Goal: Information Seeking & Learning: Learn about a topic

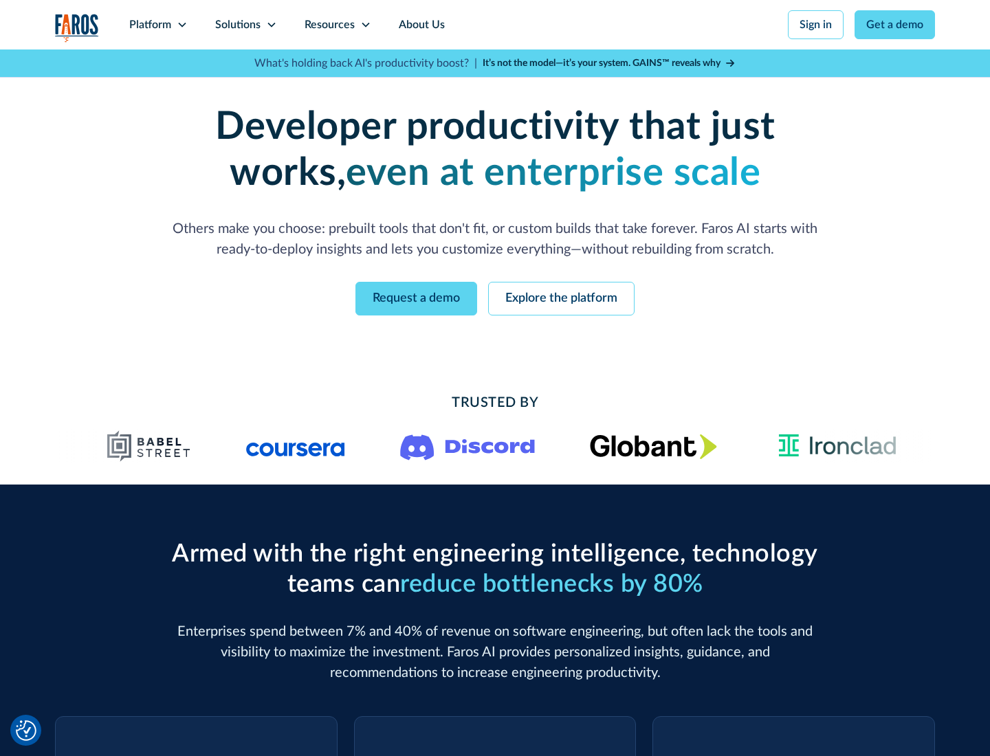
click at [181, 25] on icon at bounding box center [182, 24] width 11 height 11
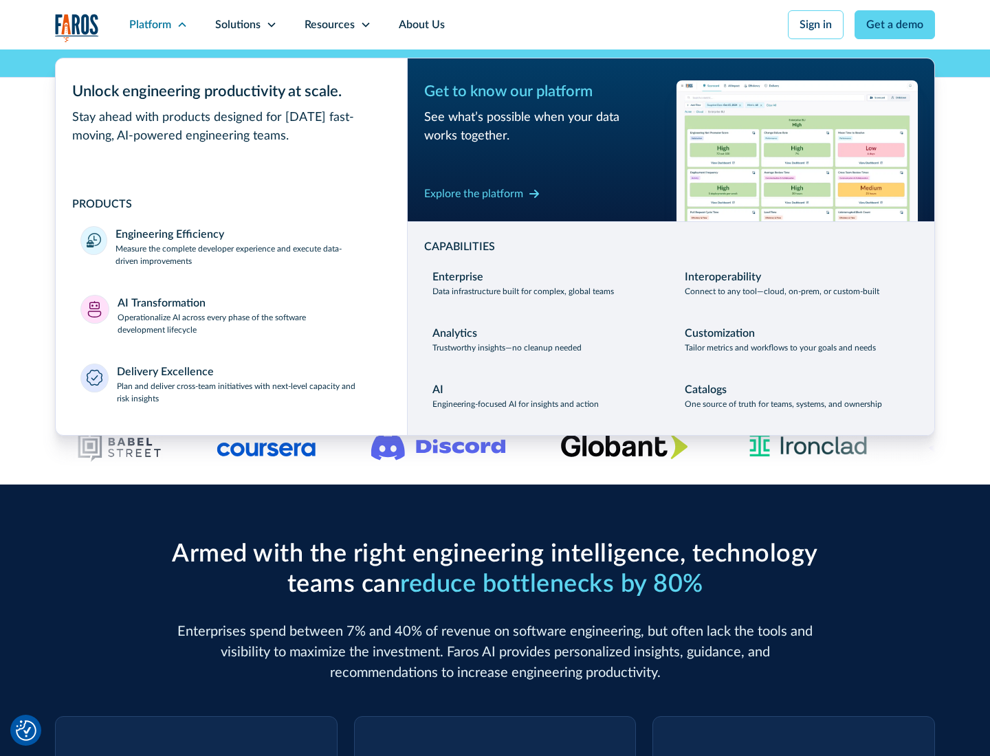
click at [249, 254] on p "Measure the complete developer experience and execute data-driven improvements" at bounding box center [248, 255] width 267 height 25
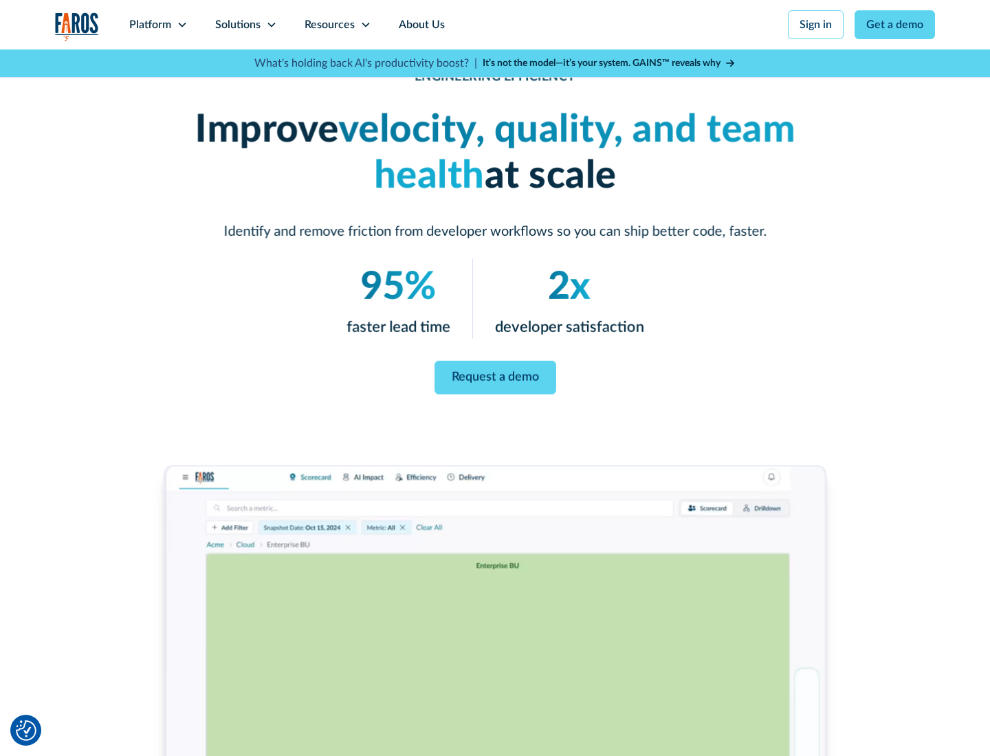
click at [495, 375] on link "Request a demo" at bounding box center [495, 378] width 122 height 34
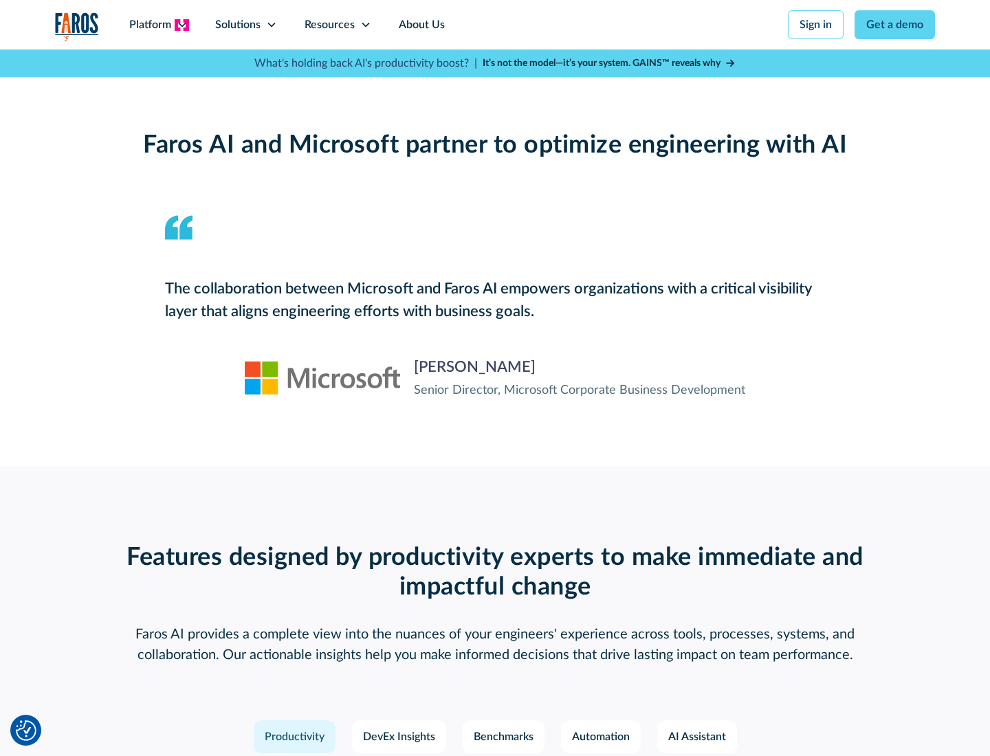
click at [181, 25] on icon at bounding box center [182, 24] width 11 height 11
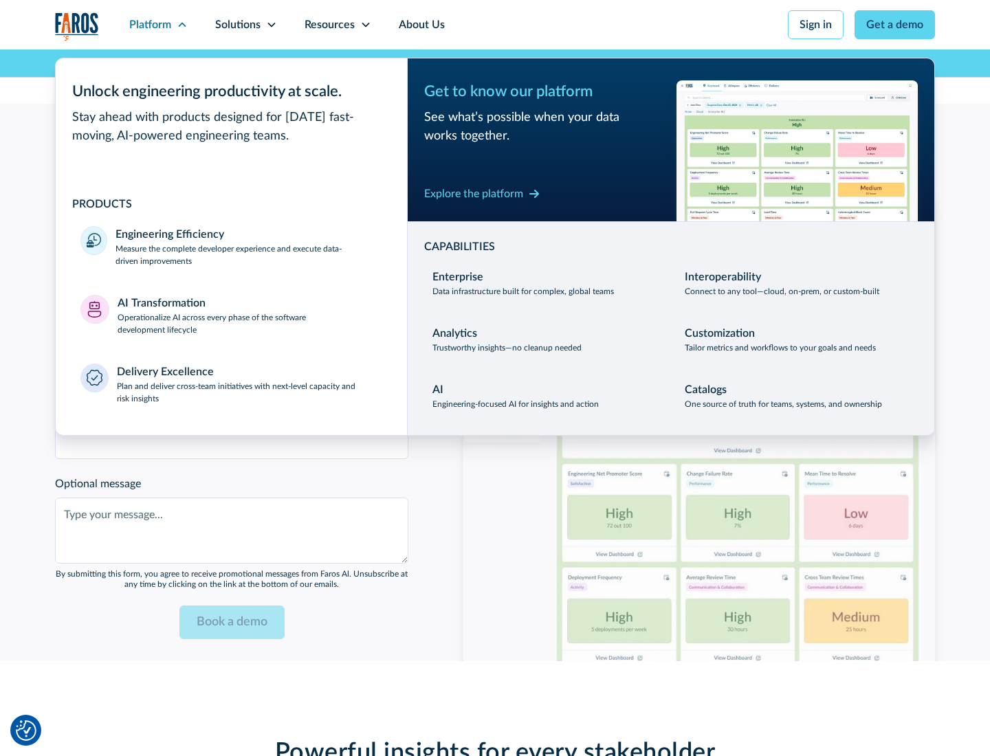
scroll to position [3016, 0]
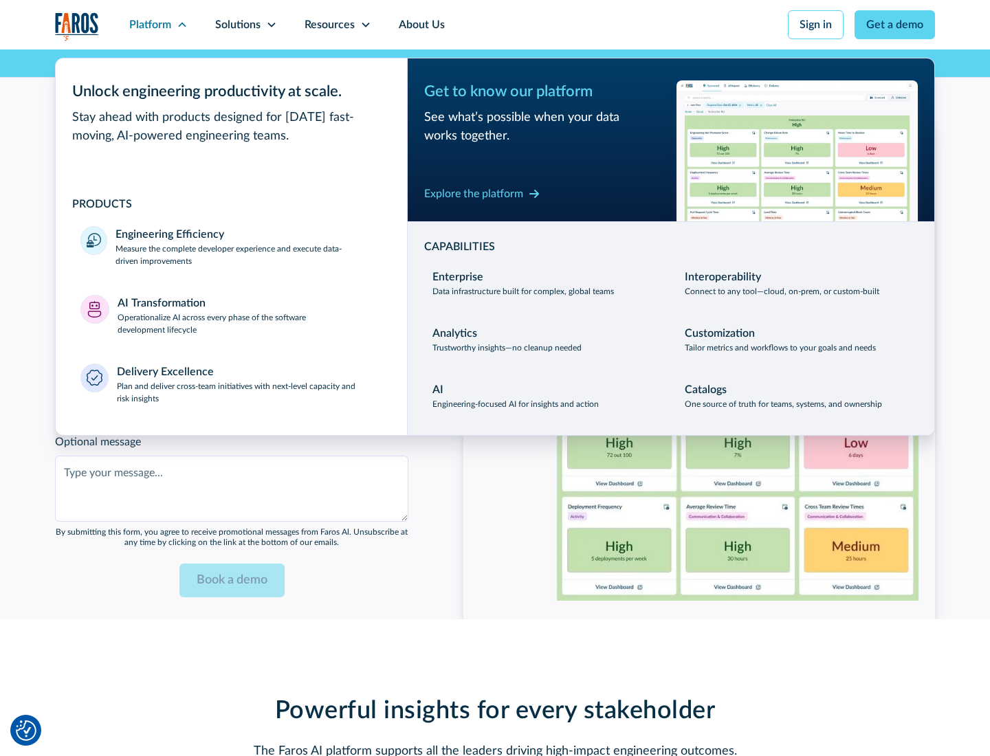
click at [250, 315] on p "Operationalize AI across every phase of the software development lifecycle" at bounding box center [250, 323] width 265 height 25
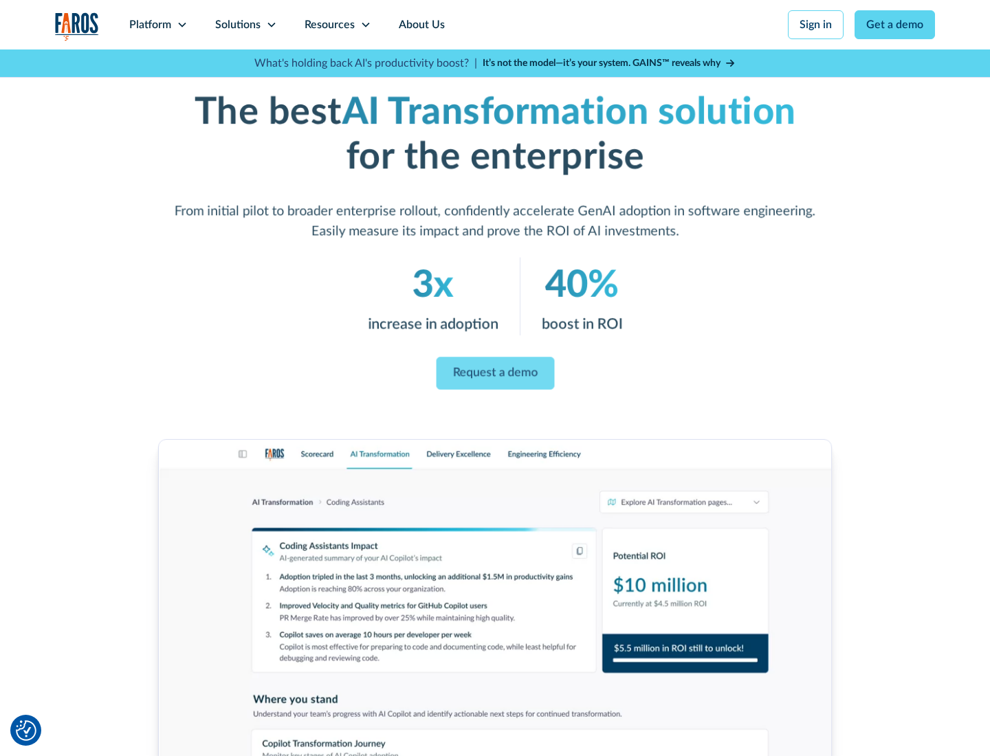
click at [495, 373] on link "Request a demo" at bounding box center [495, 373] width 118 height 33
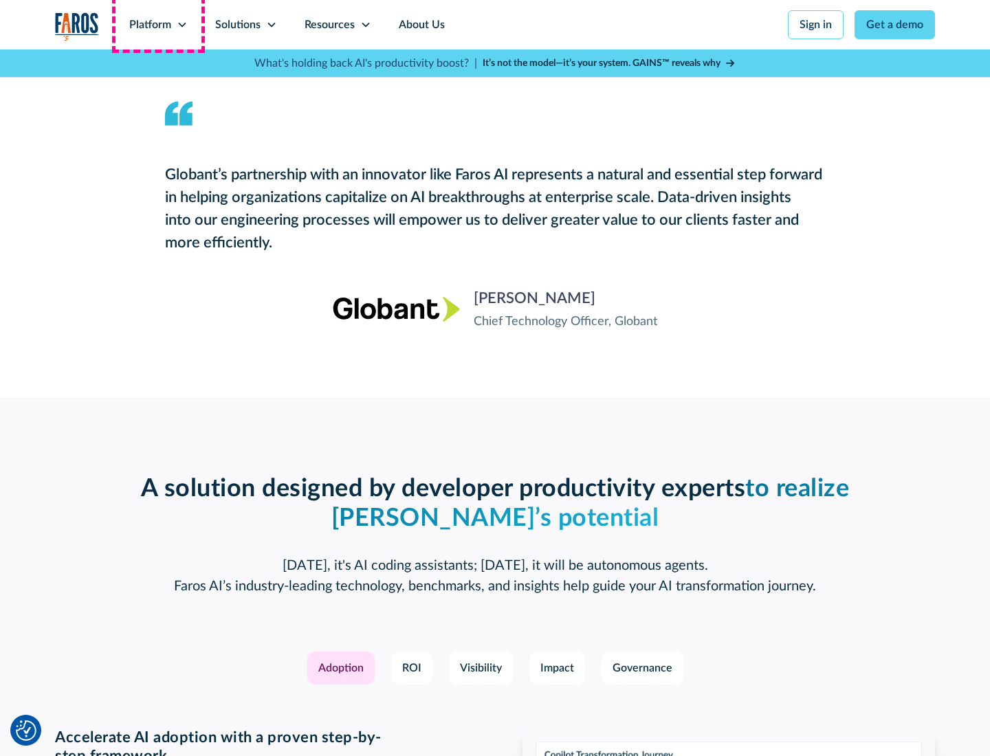
click at [158, 25] on div "Platform" at bounding box center [150, 24] width 42 height 16
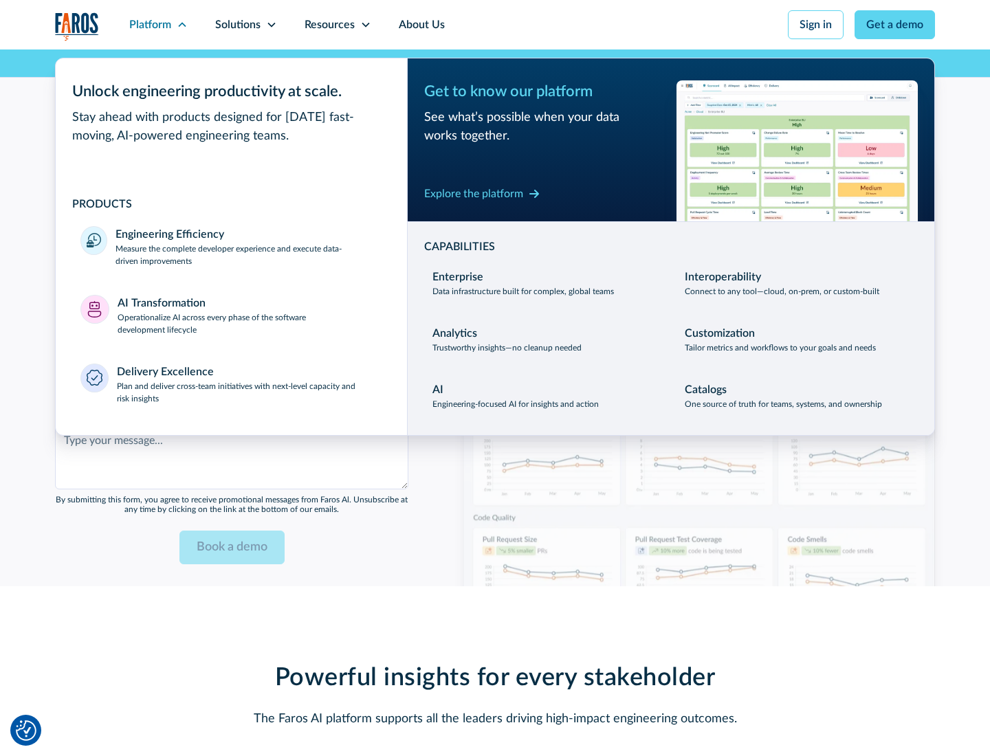
scroll to position [3347, 0]
click at [474, 193] on div "Explore the platform" at bounding box center [473, 194] width 99 height 16
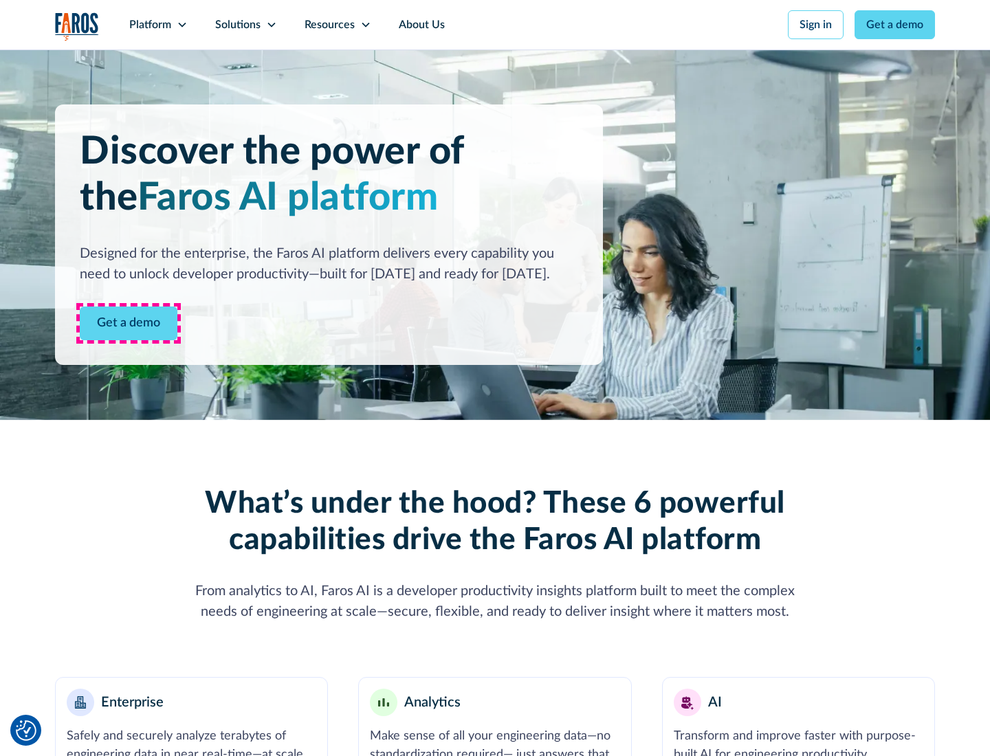
click at [129, 323] on link "Get a demo" at bounding box center [129, 324] width 98 height 34
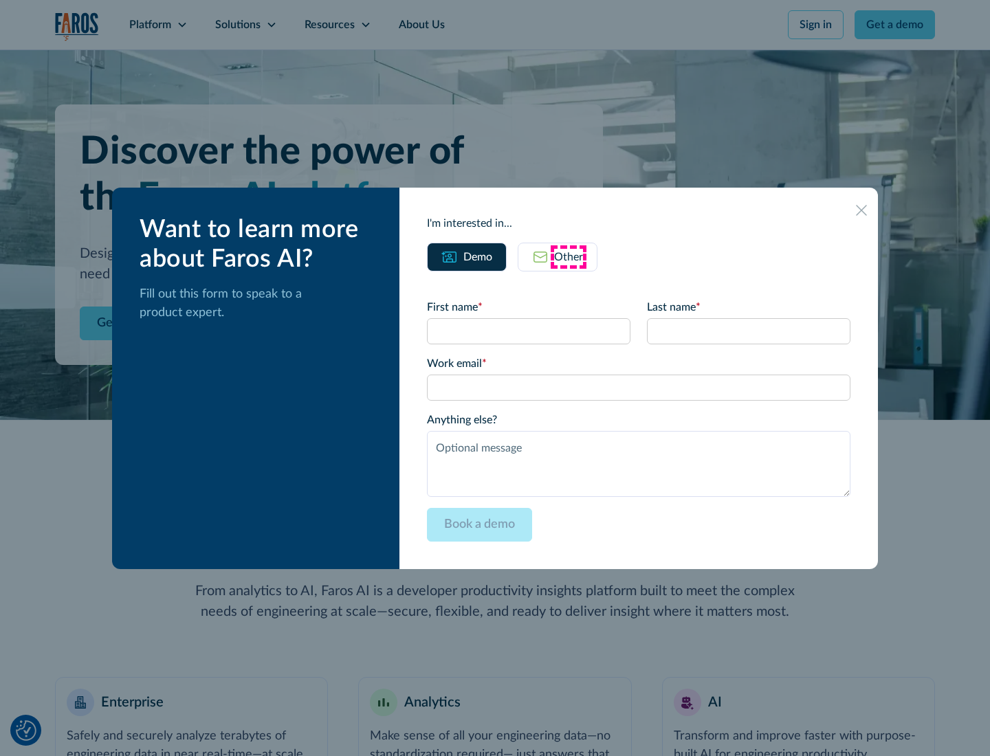
click at [569, 256] on div "Other" at bounding box center [568, 257] width 29 height 16
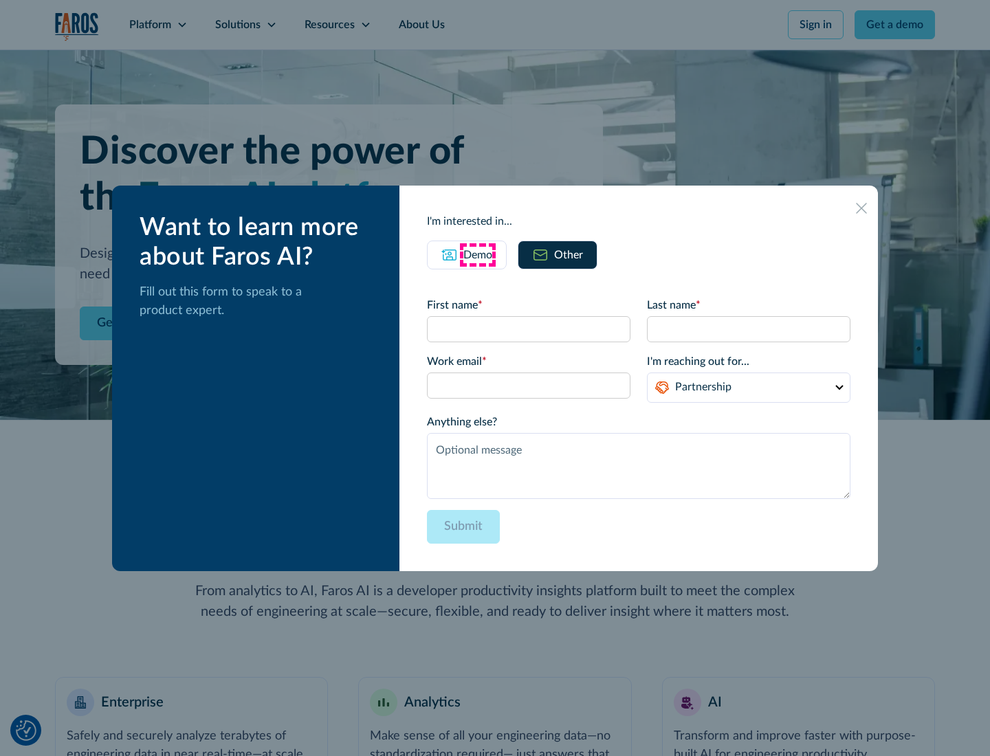
click at [478, 254] on div "Demo" at bounding box center [477, 255] width 29 height 16
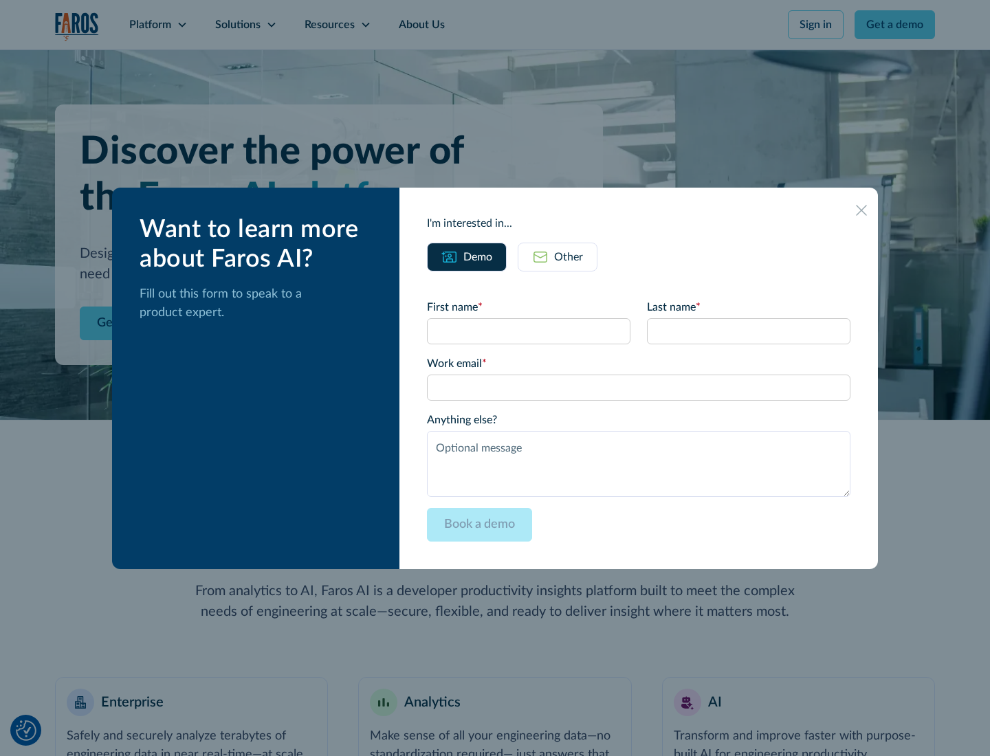
click at [861, 210] on icon at bounding box center [861, 210] width 11 height 11
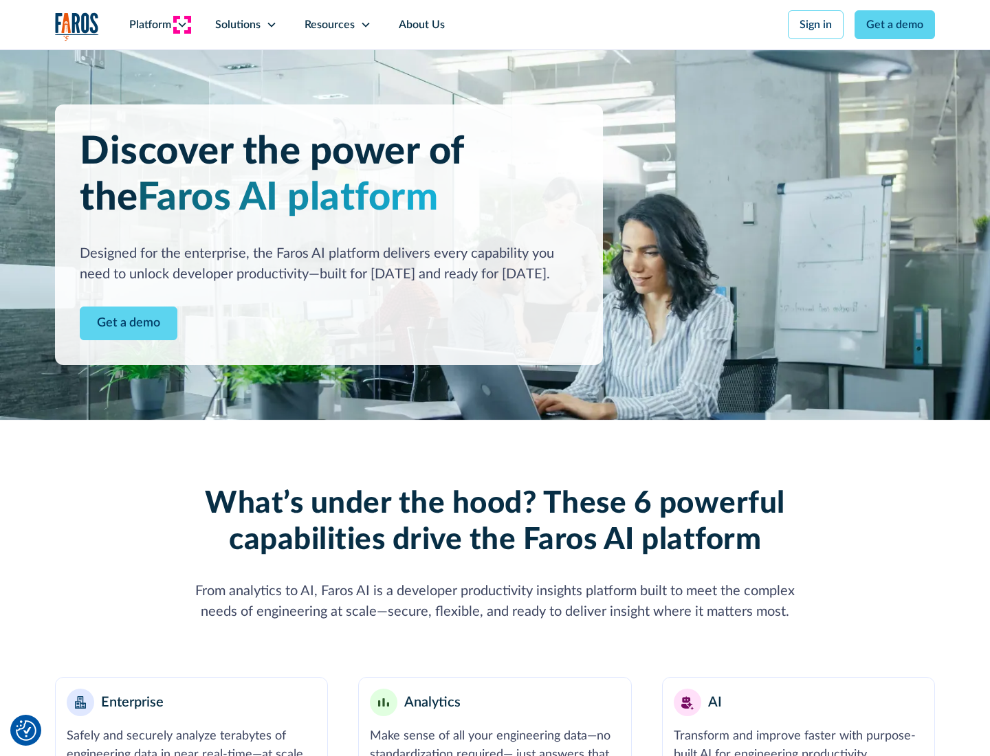
click at [181, 25] on icon at bounding box center [182, 24] width 11 height 11
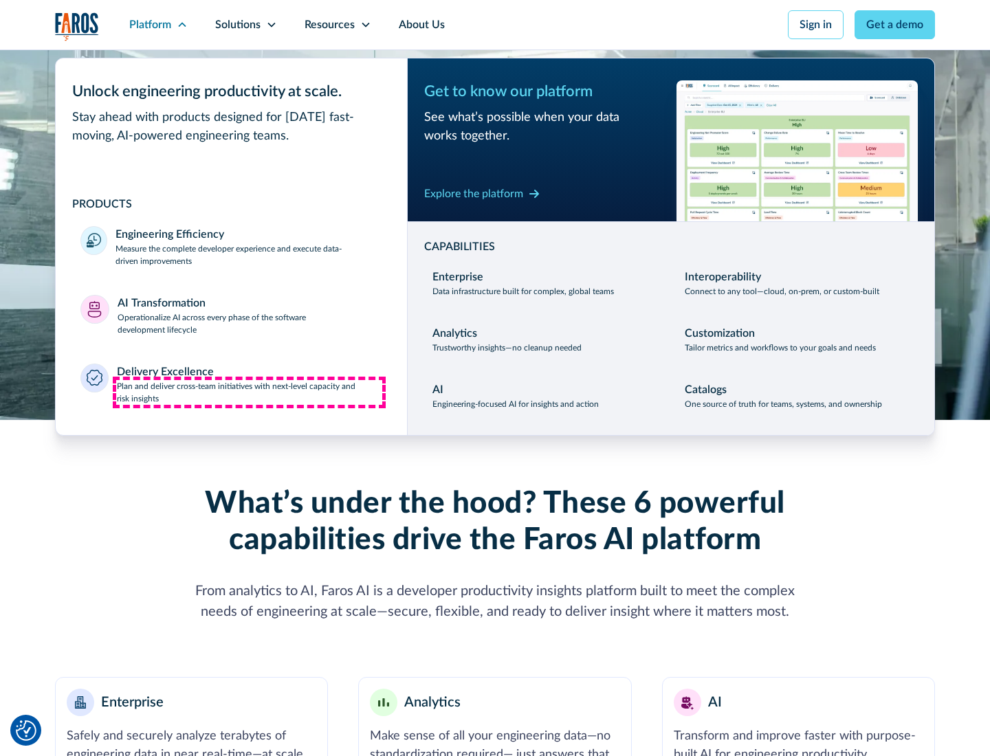
click at [249, 392] on p "Plan and deliver cross-team initiatives with next-level capacity and risk insig…" at bounding box center [250, 392] width 266 height 25
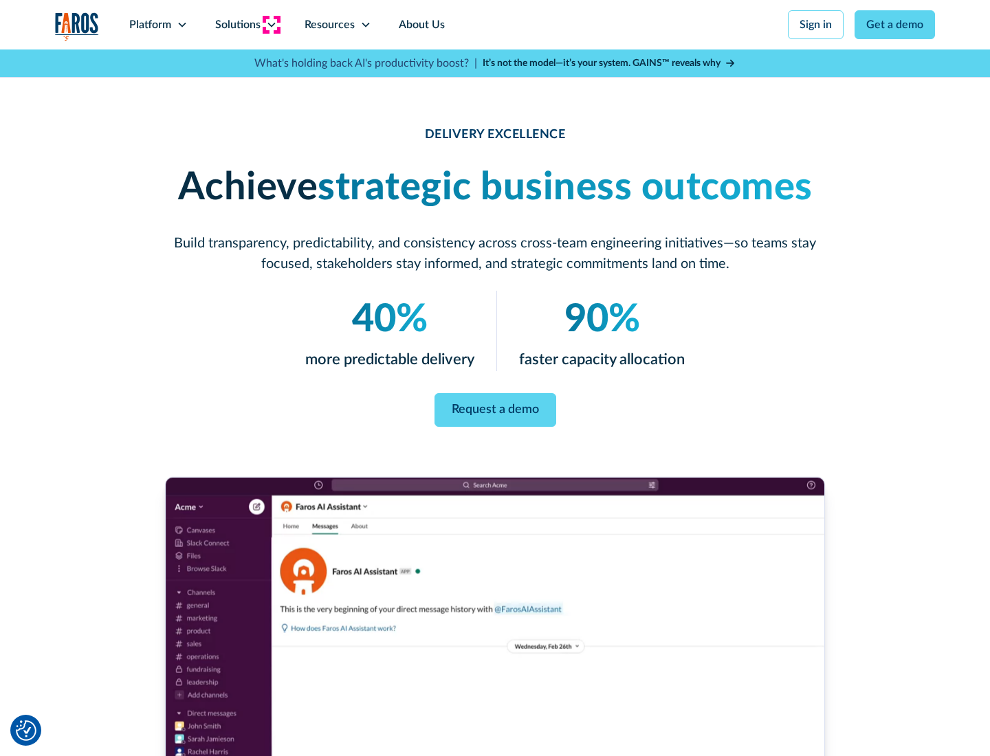
click at [271, 25] on icon at bounding box center [271, 24] width 11 height 11
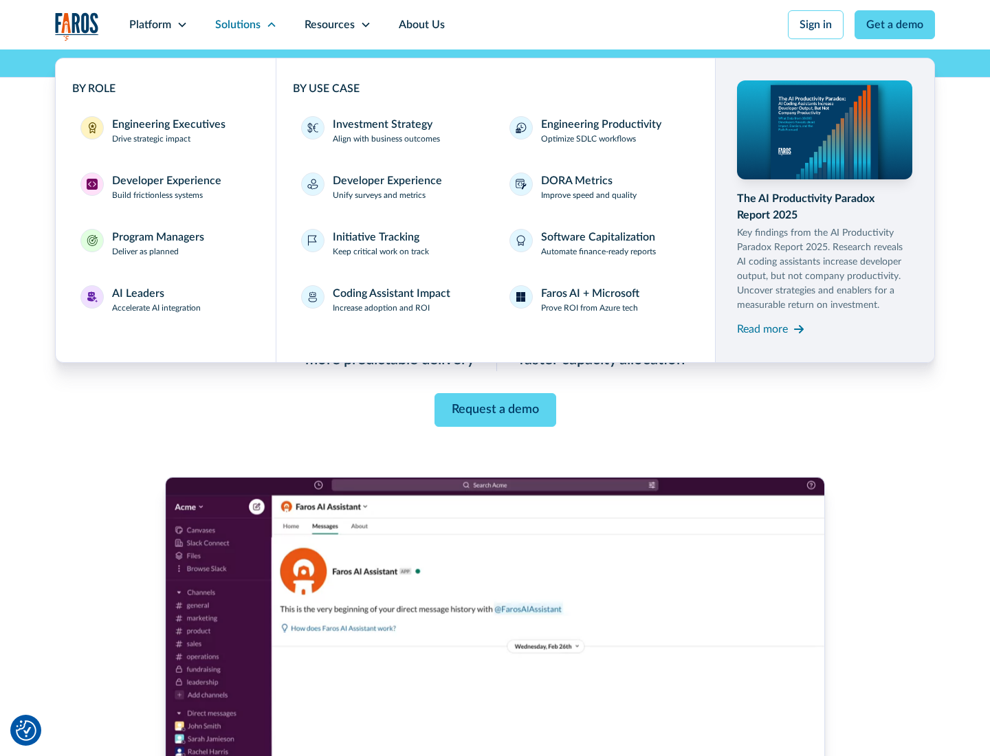
click at [165, 131] on div "Engineering Executives" at bounding box center [168, 124] width 113 height 16
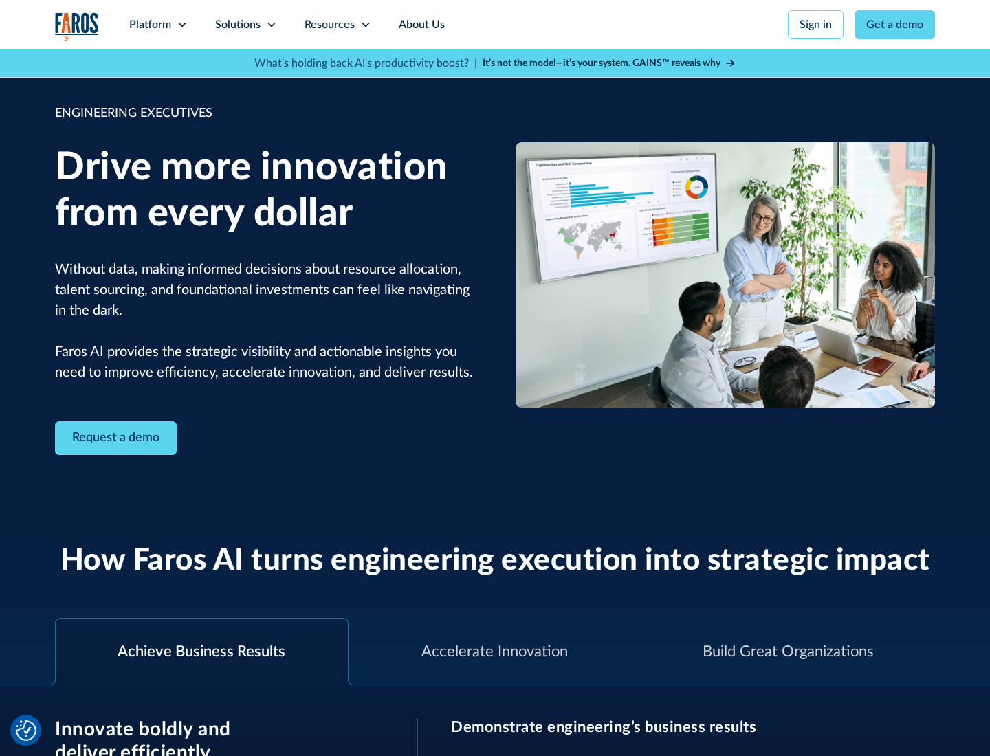
click at [271, 25] on icon at bounding box center [271, 24] width 11 height 11
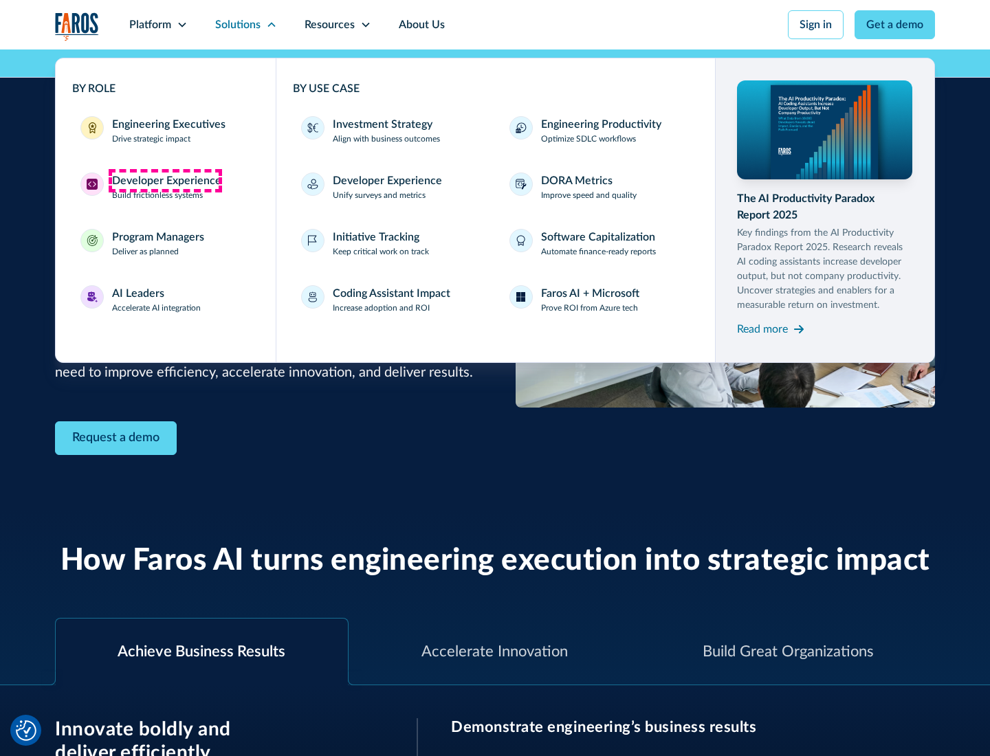
click at [165, 181] on div "Developer Experience" at bounding box center [166, 181] width 109 height 16
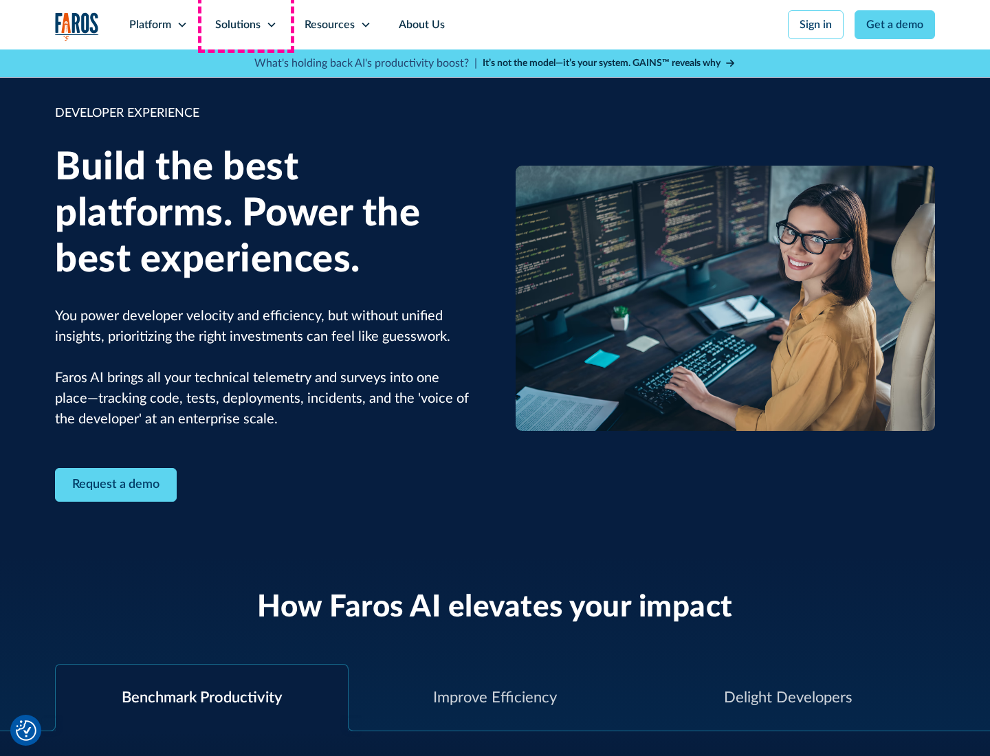
click at [245, 25] on div "Solutions" at bounding box center [237, 24] width 45 height 16
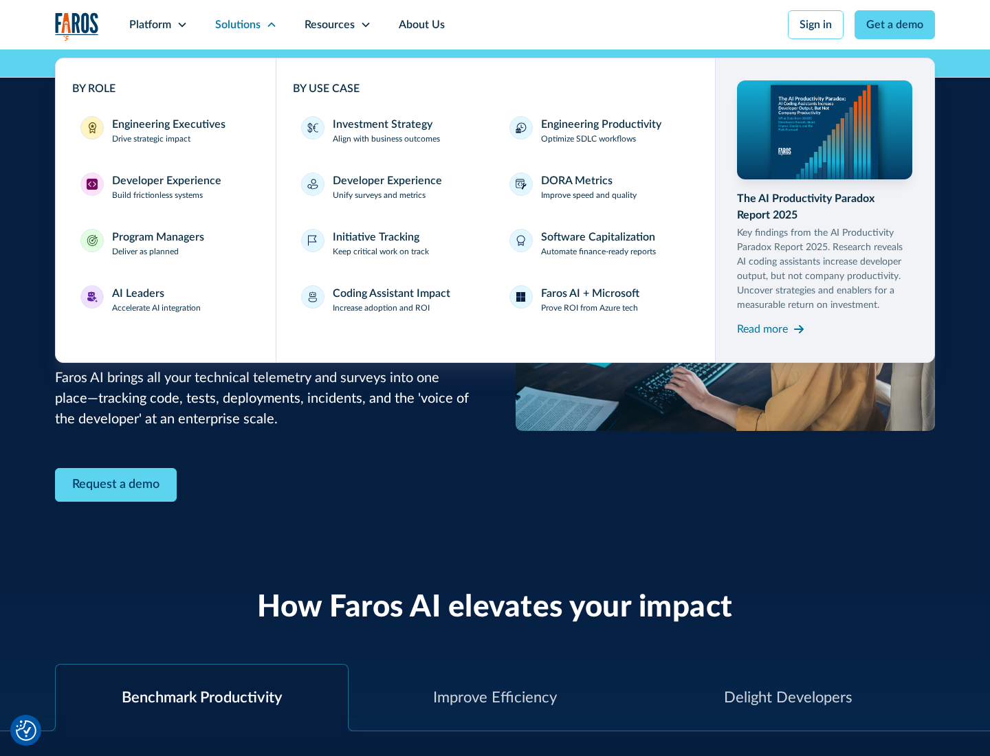
click at [157, 243] on div "Program Managers" at bounding box center [158, 237] width 92 height 16
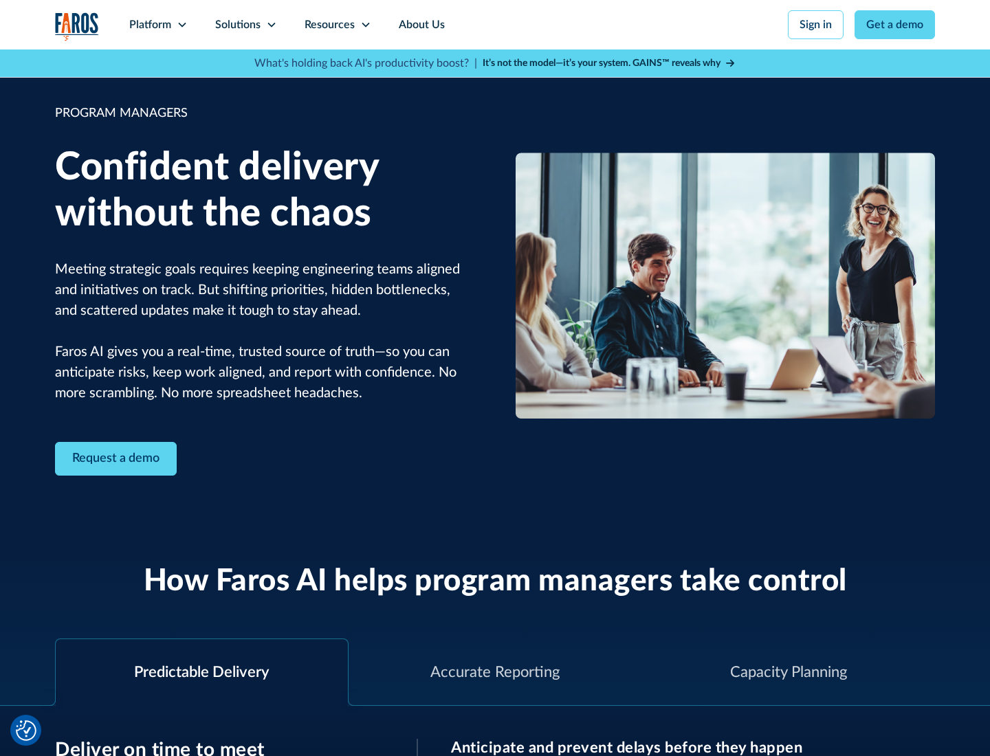
click at [271, 25] on icon at bounding box center [271, 24] width 11 height 11
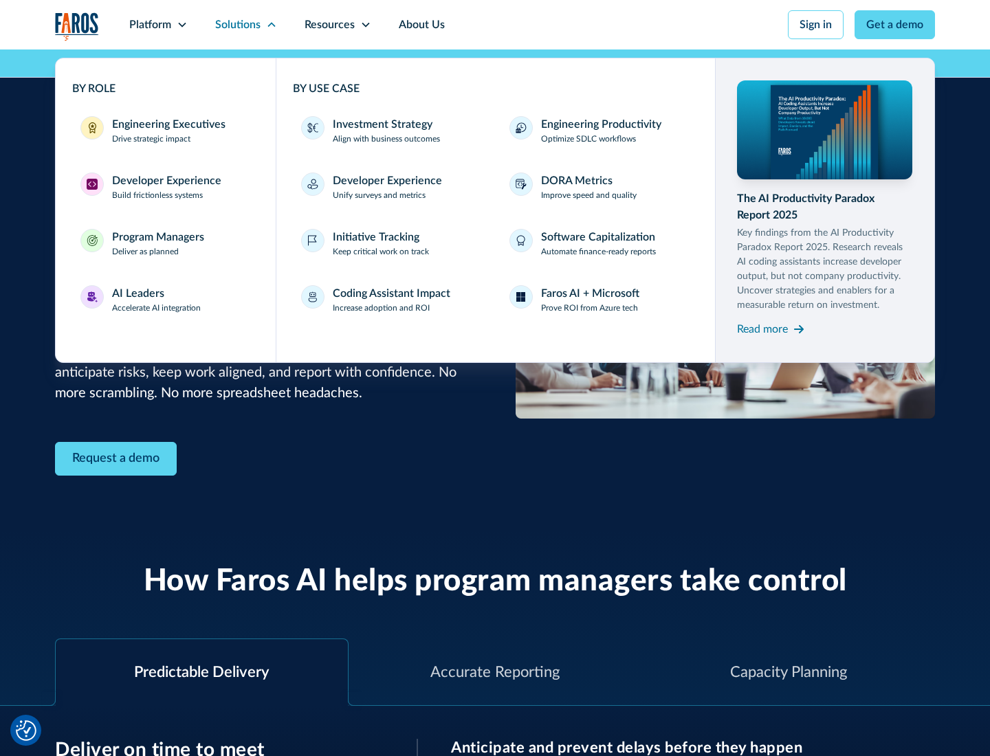
click at [157, 300] on div "AI Leaders" at bounding box center [138, 293] width 52 height 16
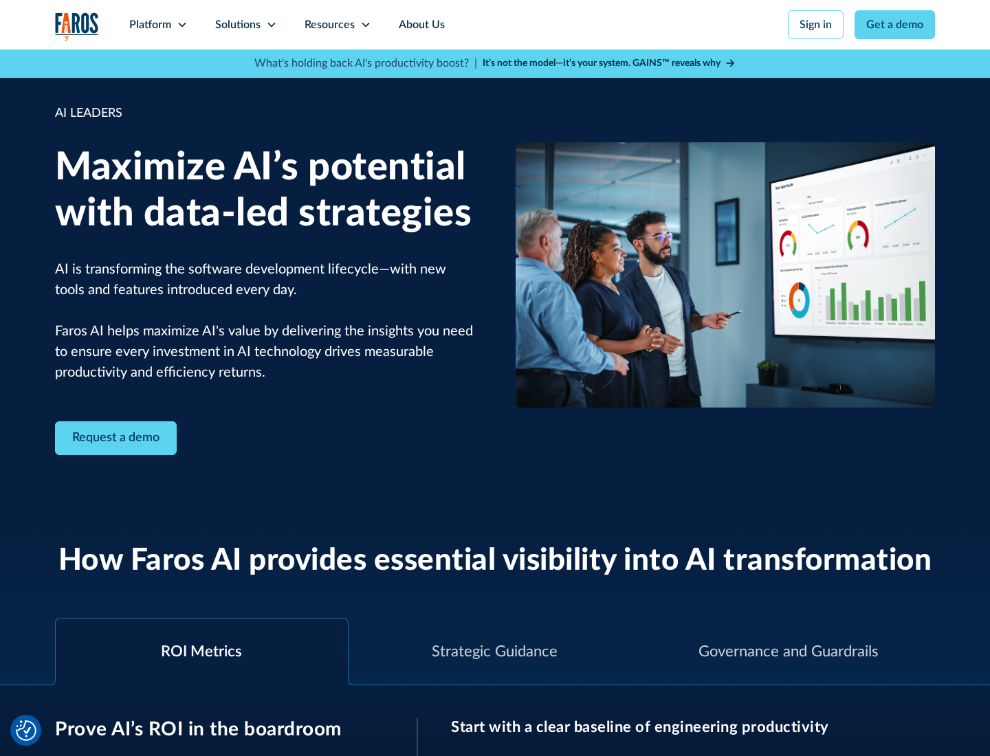
click at [271, 25] on icon at bounding box center [271, 24] width 11 height 11
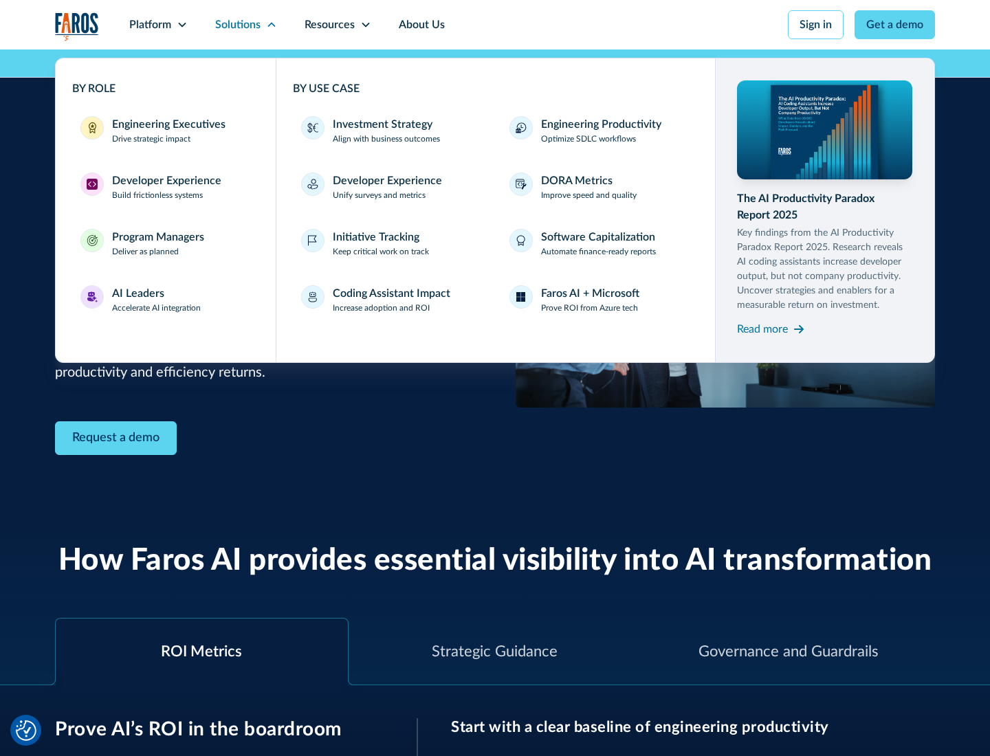
click at [381, 124] on div "Investment Strategy" at bounding box center [383, 124] width 100 height 16
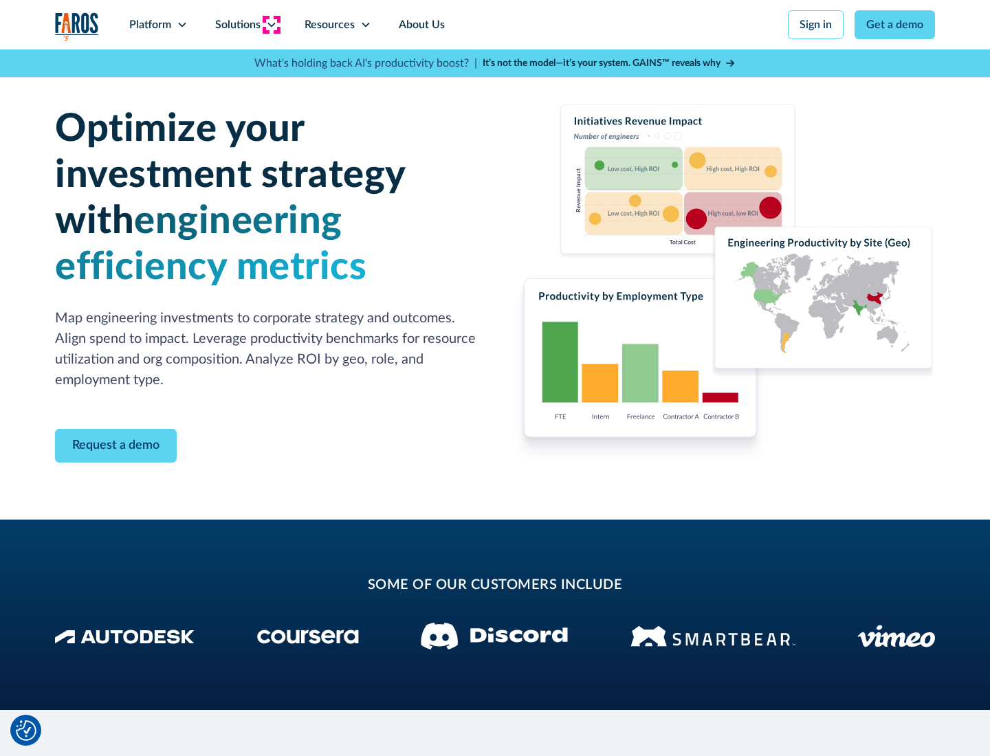
click at [271, 25] on icon at bounding box center [271, 24] width 11 height 11
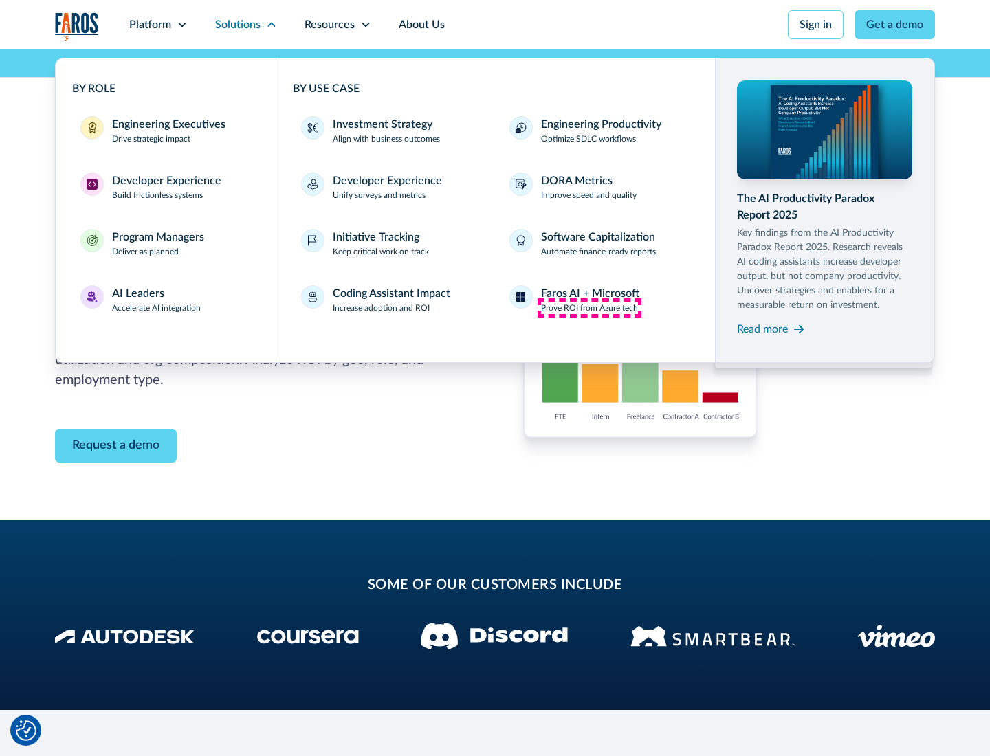
click at [589, 308] on p "Prove ROI from Azure tech" at bounding box center [589, 308] width 97 height 12
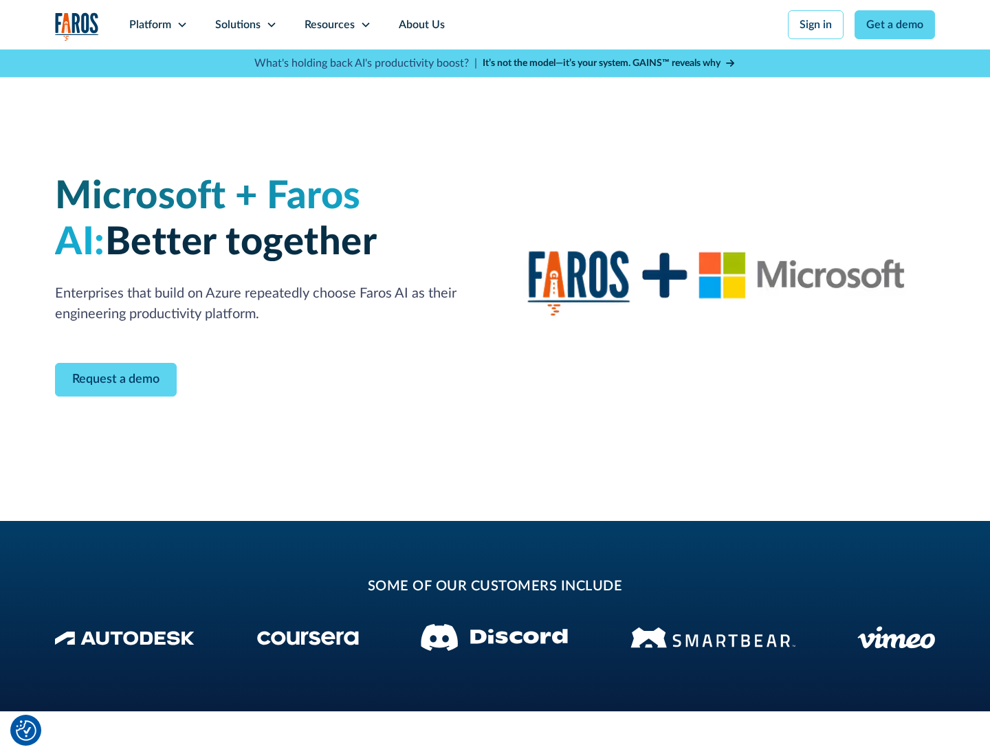
click at [271, 25] on icon at bounding box center [271, 24] width 11 height 11
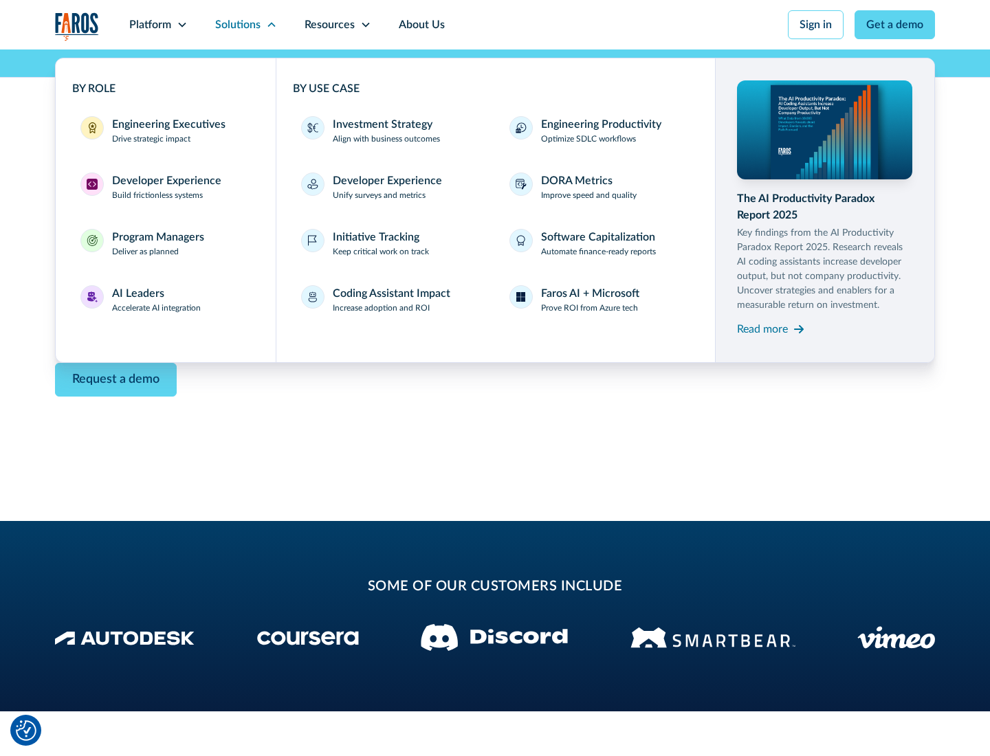
click at [762, 329] on div "Read more" at bounding box center [762, 329] width 51 height 16
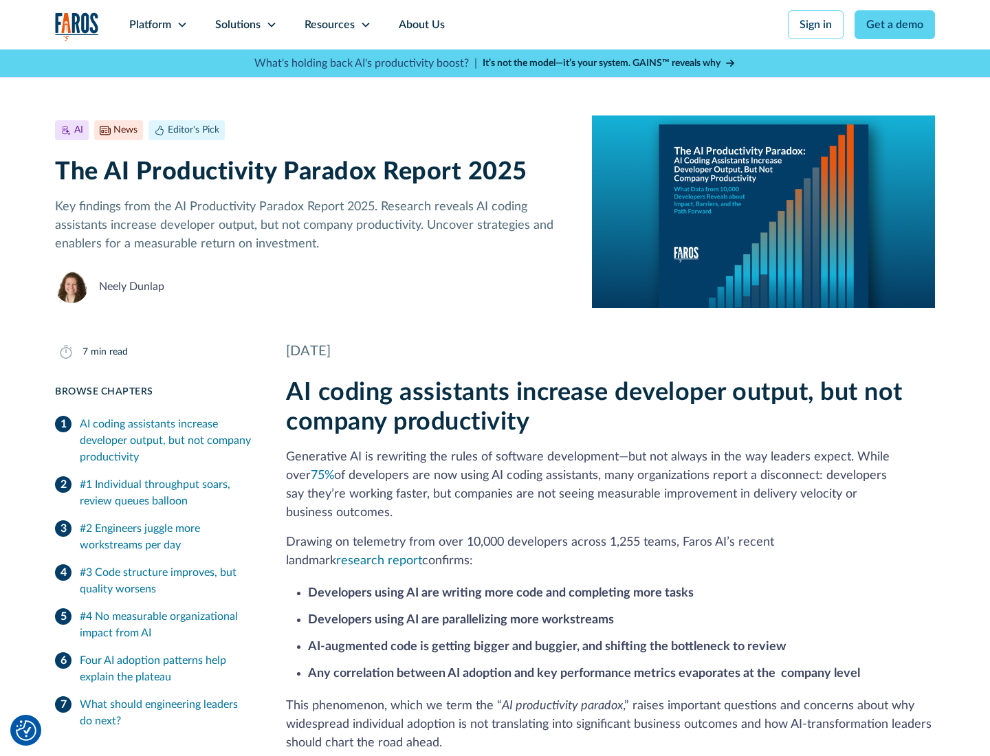
click at [364, 25] on icon at bounding box center [365, 24] width 11 height 11
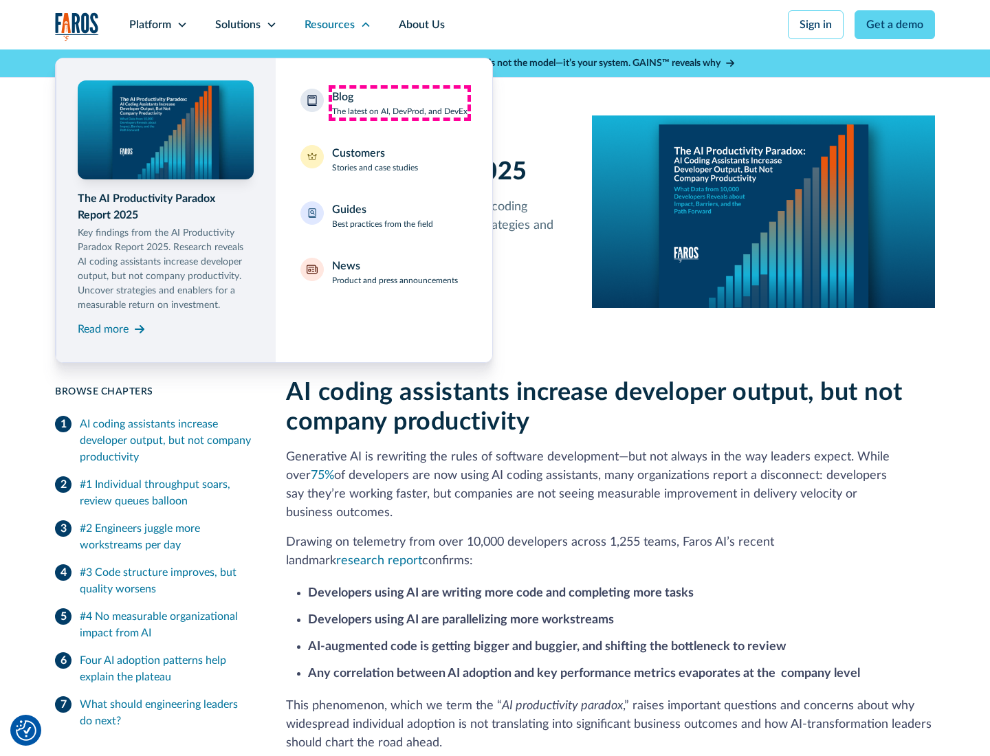
click at [399, 103] on div "Blog The latest on AI, DevProd, and DevEx" at bounding box center [399, 103] width 135 height 29
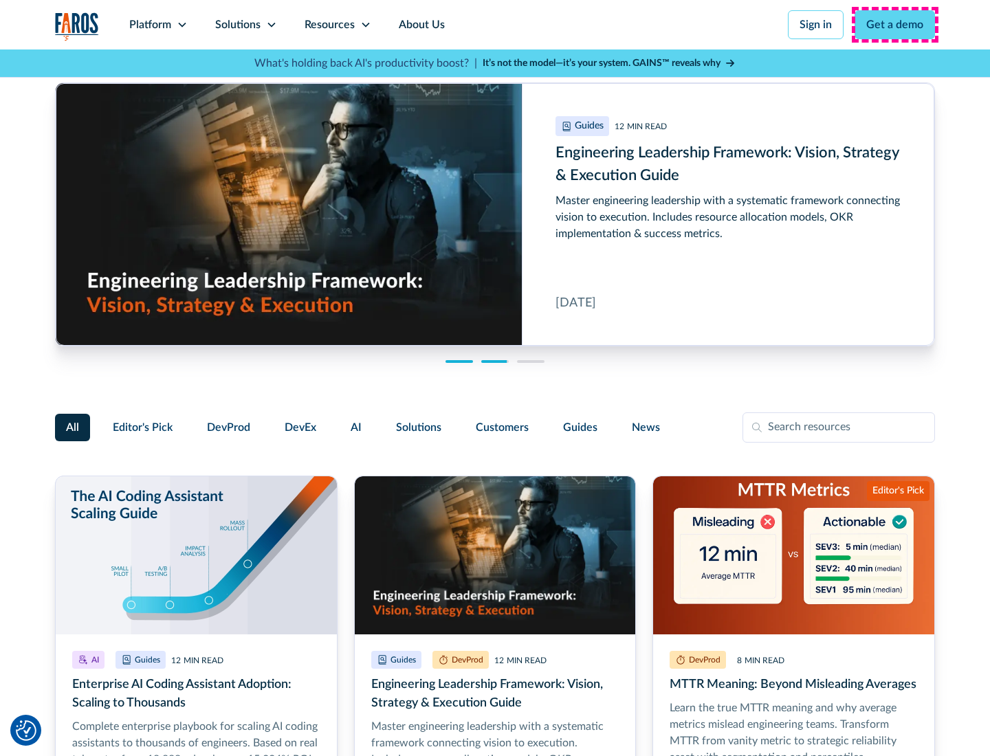
click at [895, 25] on link "Get a demo" at bounding box center [895, 24] width 80 height 29
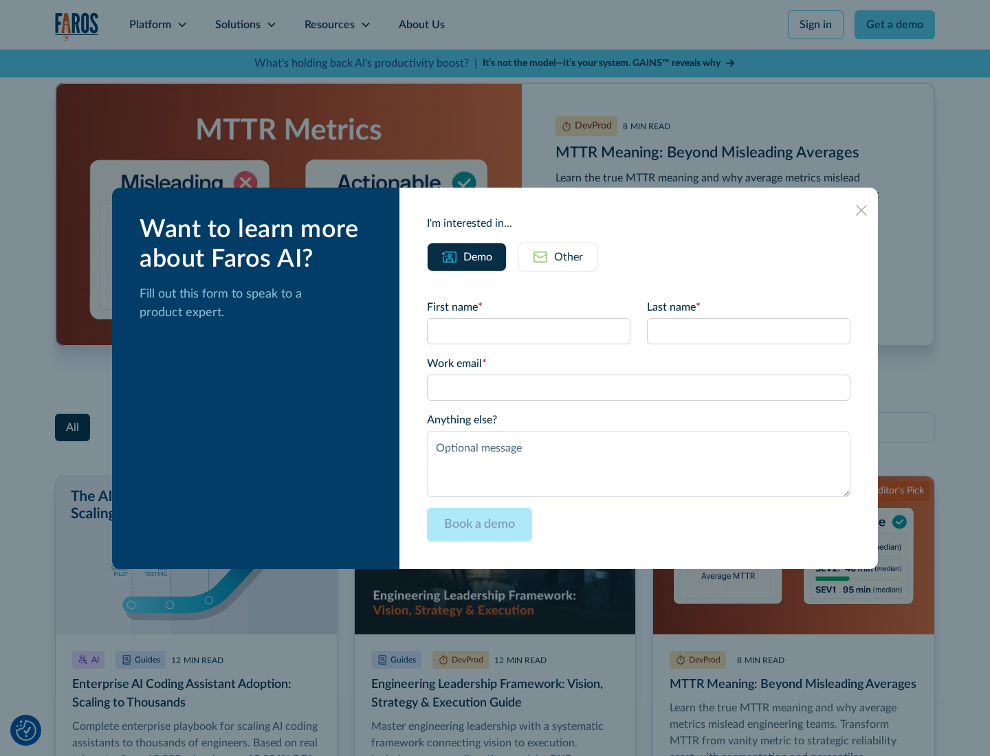
click at [558, 256] on div "Other" at bounding box center [568, 257] width 29 height 16
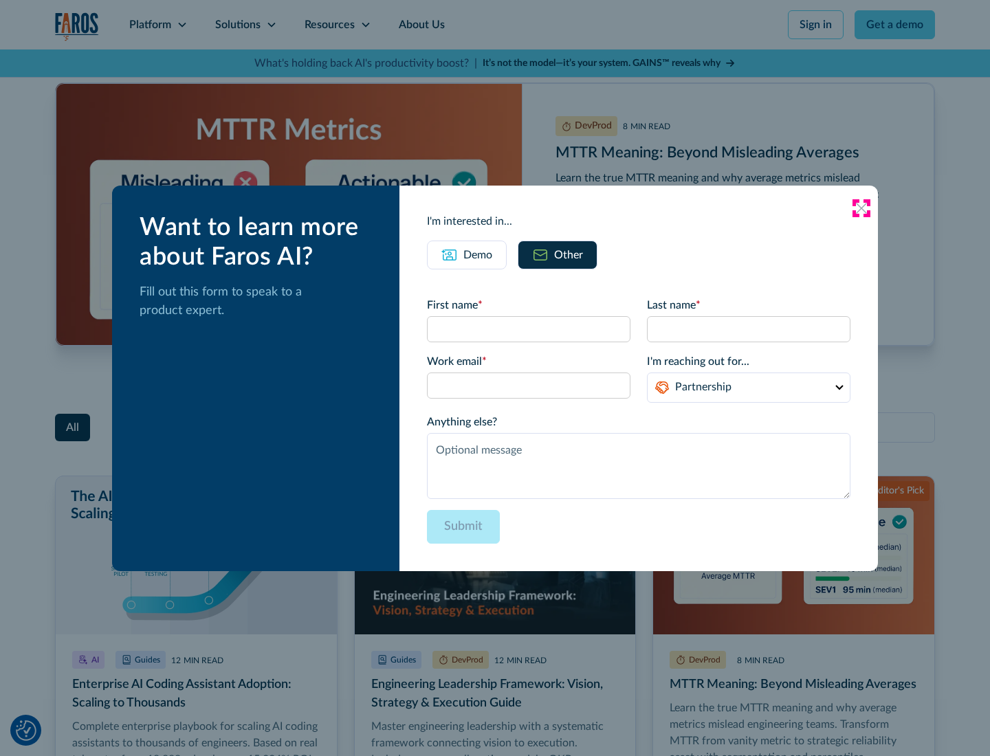
click at [861, 208] on icon at bounding box center [861, 208] width 11 height 11
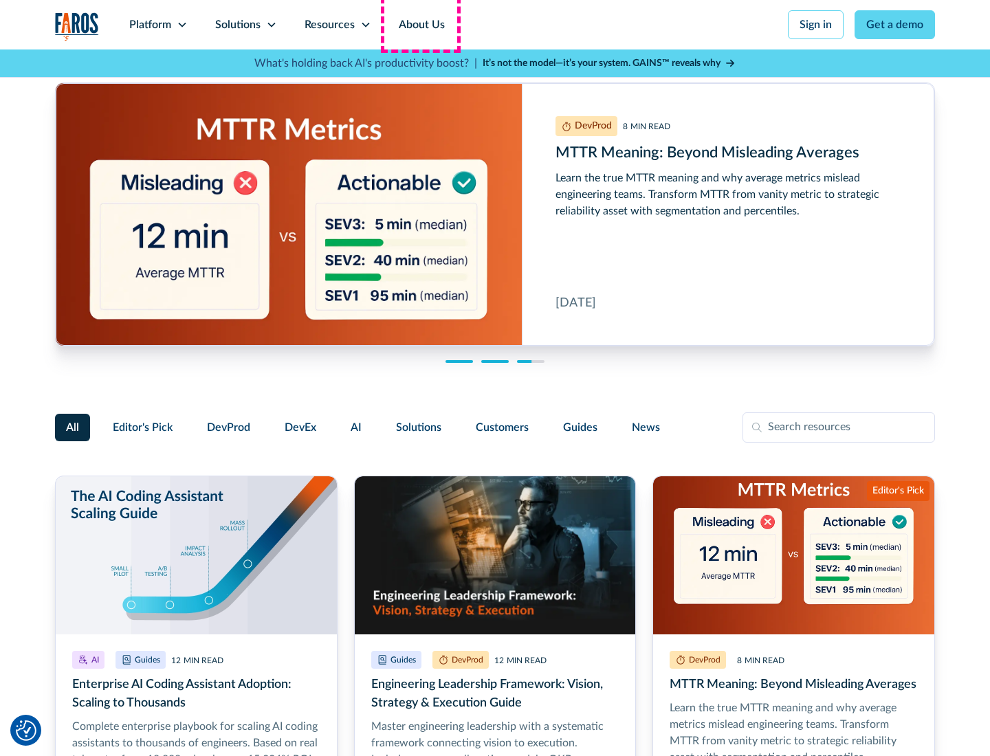
click at [420, 25] on link "About Us" at bounding box center [422, 24] width 74 height 49
